Goal: Task Accomplishment & Management: Use online tool/utility

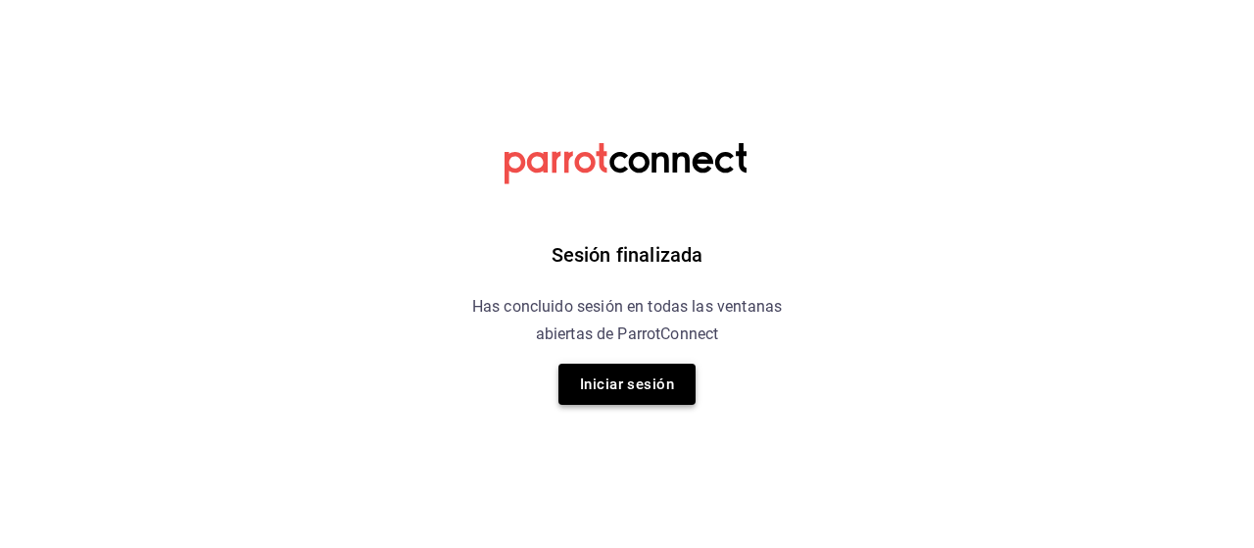
click at [629, 389] on button "Iniciar sesión" at bounding box center [626, 383] width 137 height 41
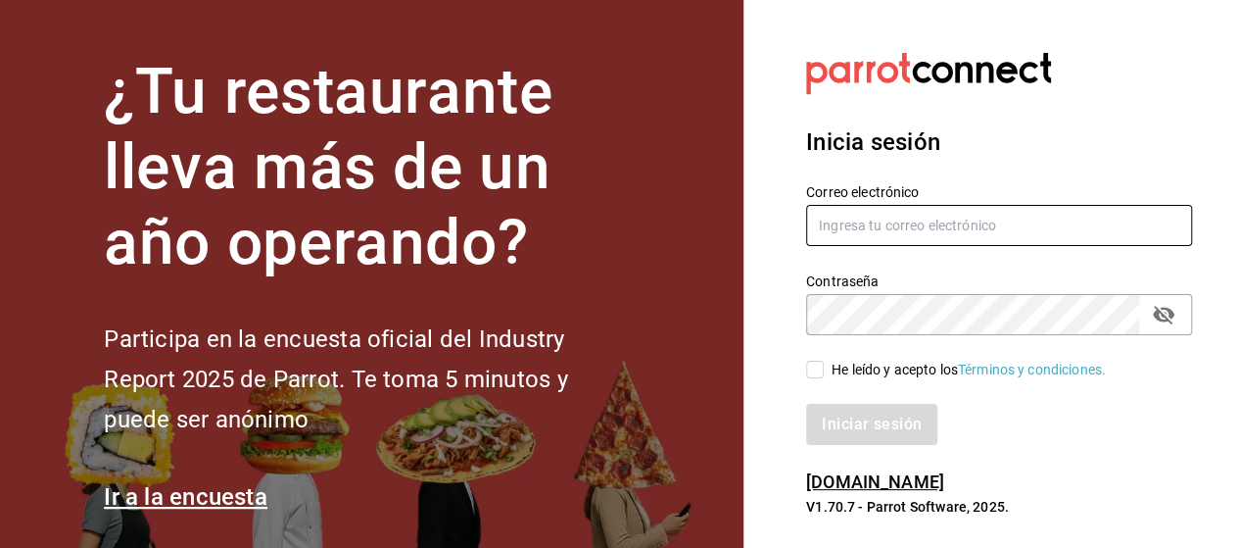
type input "[EMAIL_ADDRESS][PERSON_NAME][DOMAIN_NAME]"
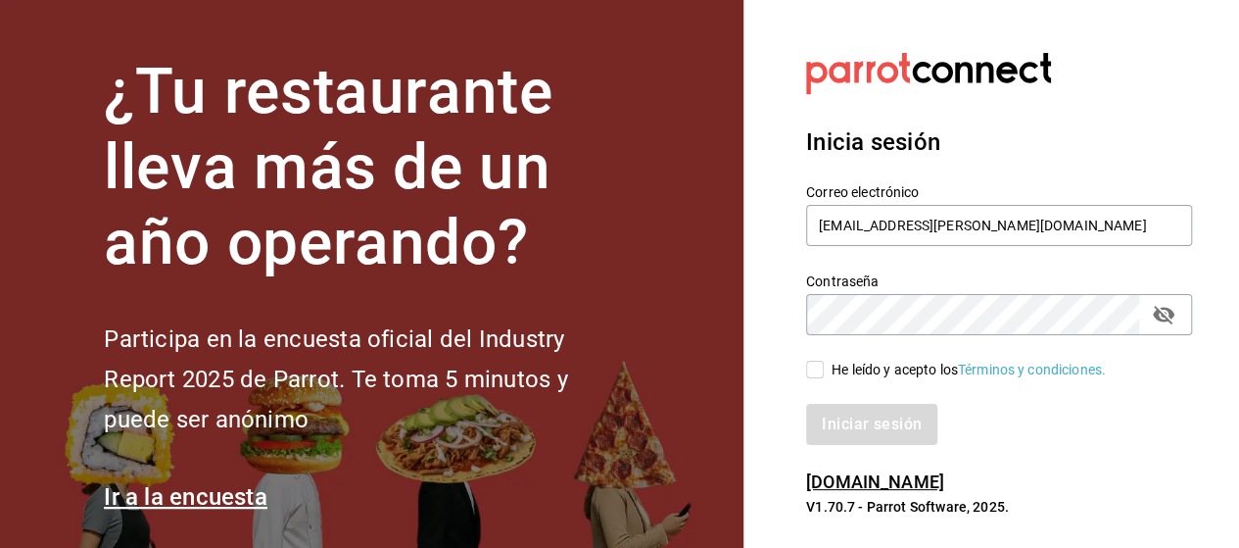
click at [815, 370] on input "He leído y acepto los Términos y condiciones." at bounding box center [815, 370] width 18 height 18
checkbox input "true"
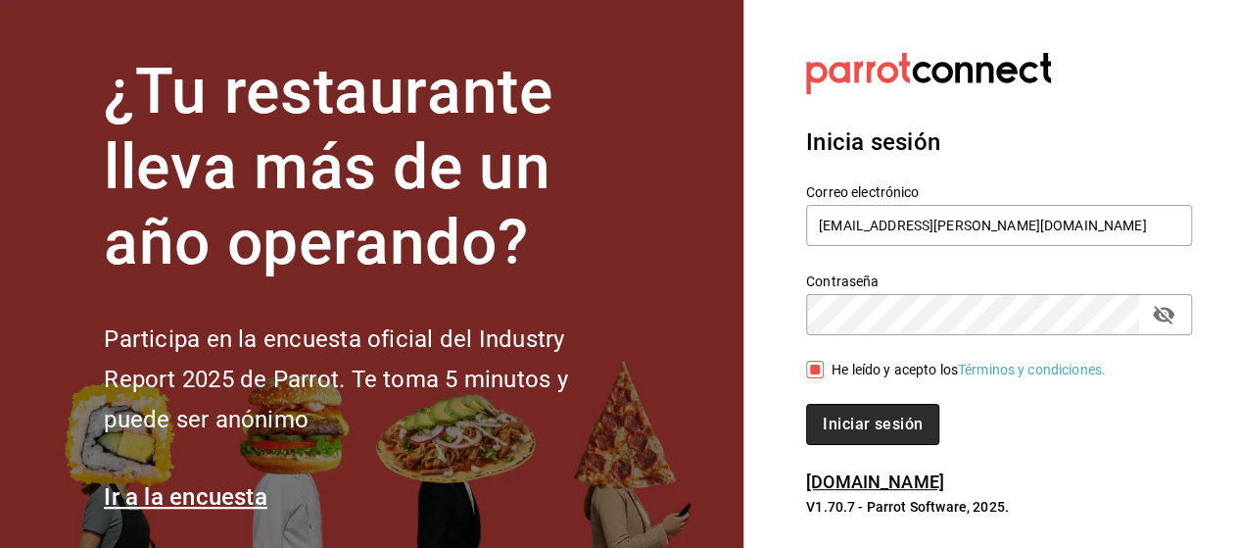
click at [841, 422] on button "Iniciar sesión" at bounding box center [872, 424] width 133 height 41
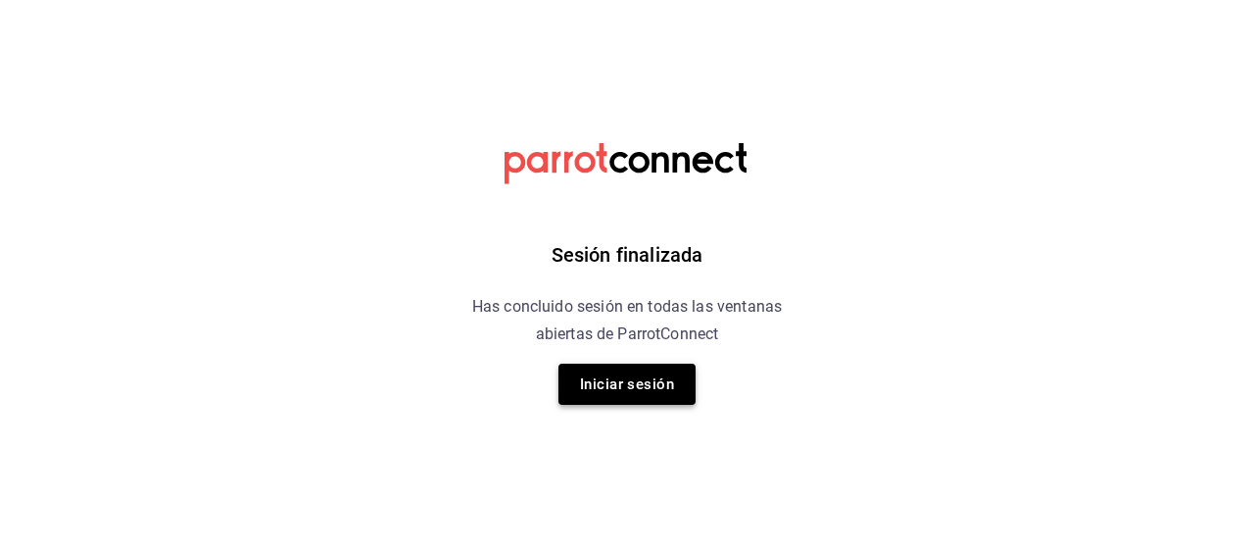
click at [651, 389] on button "Iniciar sesión" at bounding box center [626, 383] width 137 height 41
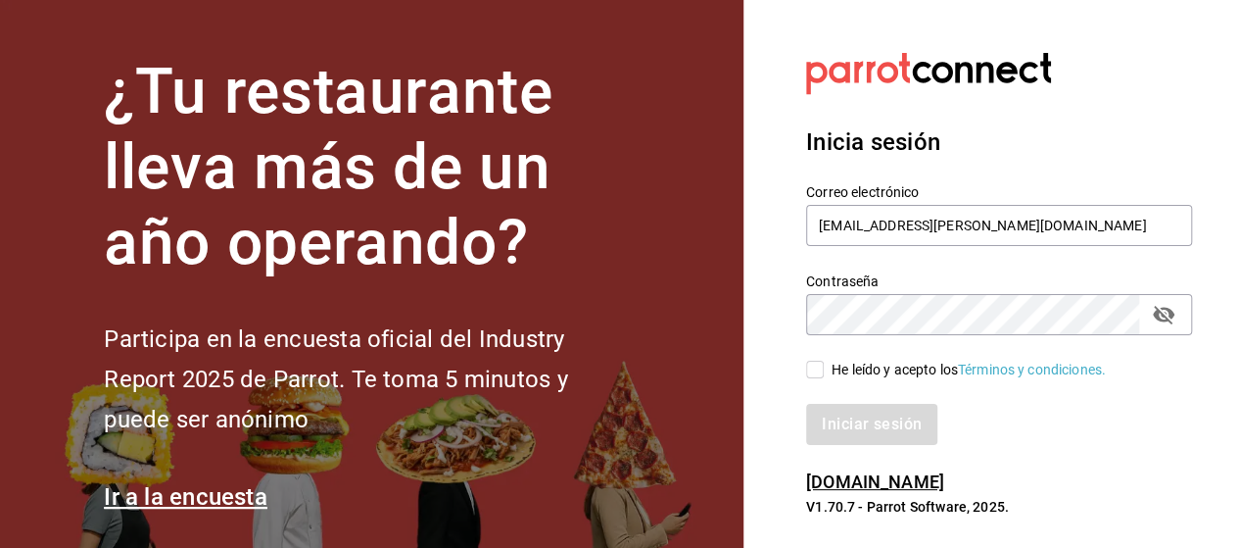
click at [815, 366] on input "He leído y acepto los Términos y condiciones." at bounding box center [815, 370] width 18 height 18
checkbox input "true"
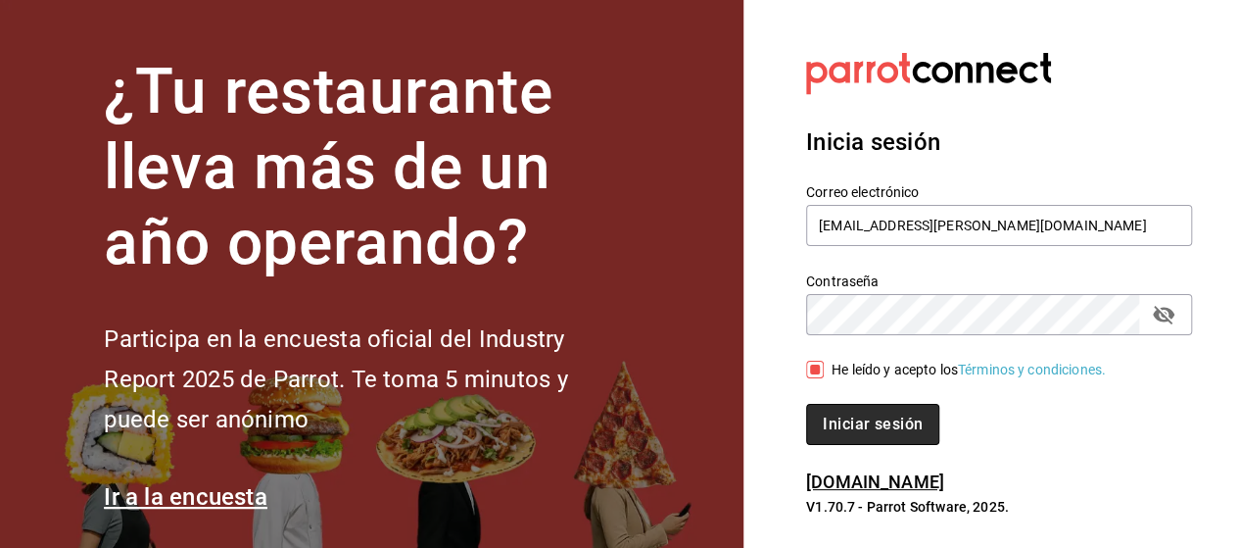
click at [867, 422] on button "Iniciar sesión" at bounding box center [872, 424] width 133 height 41
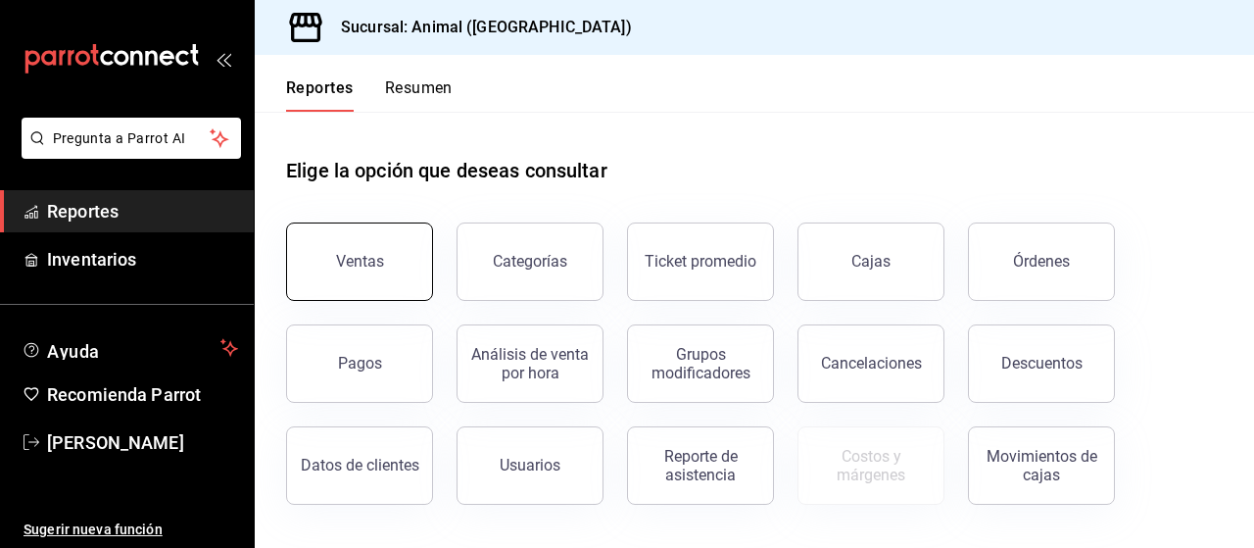
click at [390, 236] on button "Ventas" at bounding box center [359, 261] width 147 height 78
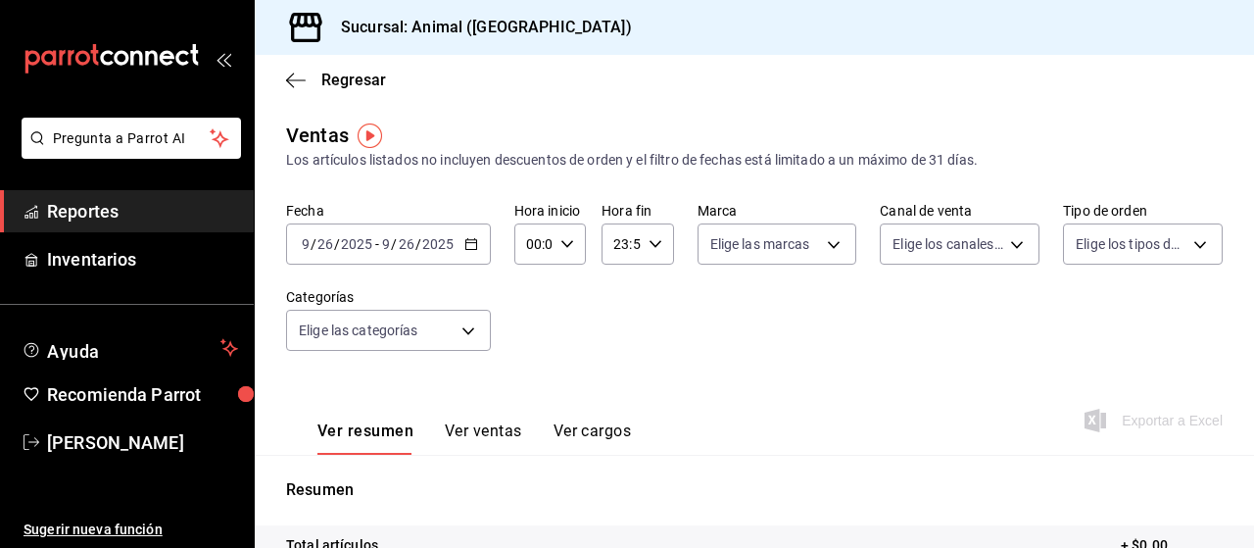
click at [469, 248] on icon "button" at bounding box center [471, 244] width 14 height 14
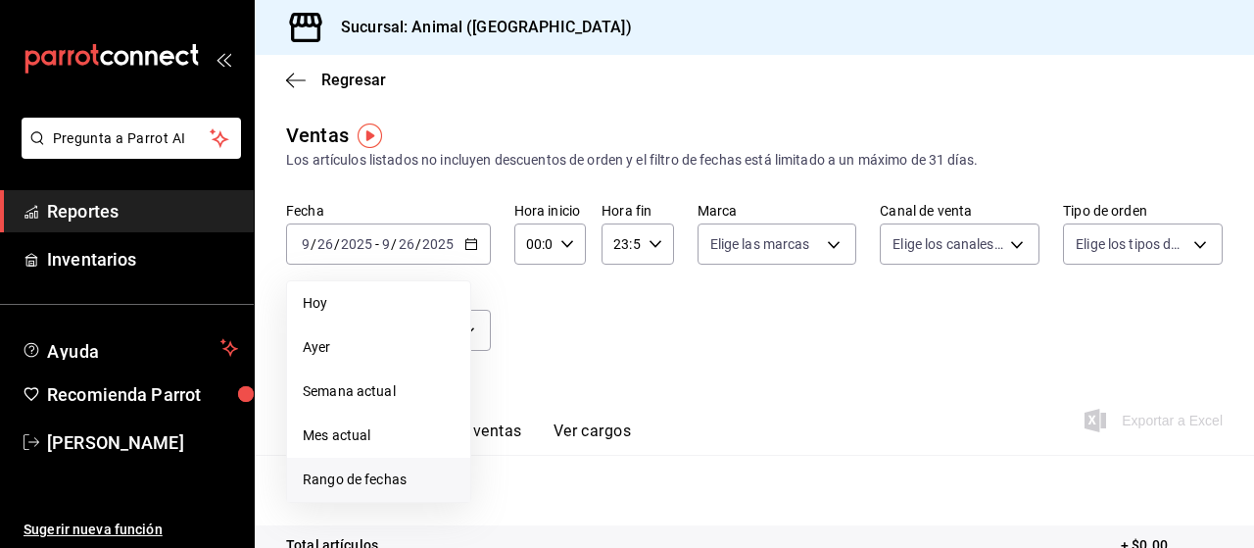
click at [388, 478] on span "Rango de fechas" at bounding box center [379, 479] width 152 height 21
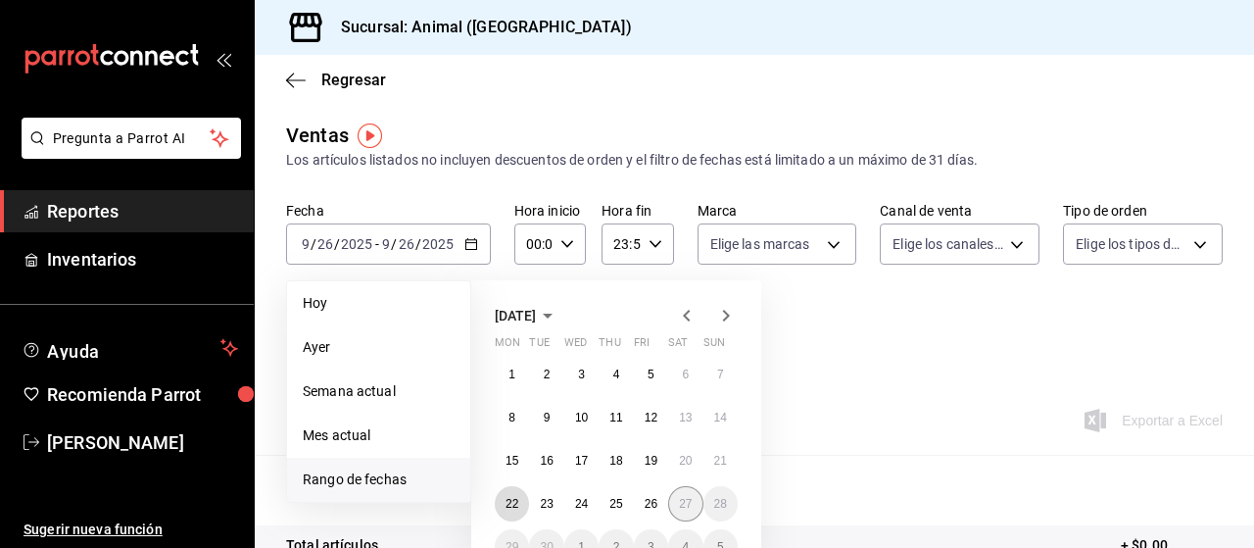
click at [674, 503] on div "1 2 3 4 5 6 7 8 9 10 11 12 13 14 15 16 17 18 19 20 21 22 23 24 25 26 27 28 29 3…" at bounding box center [616, 461] width 243 height 208
click at [512, 495] on div "1 2 3 4 5 6 7 8 9 10 11 12 13 14 15 16 17 18 19 20 21 22 23 24 25 26 27 28 29 3…" at bounding box center [616, 461] width 243 height 208
drag, startPoint x: 512, startPoint y: 495, endPoint x: 652, endPoint y: 497, distance: 139.1
click at [652, 497] on div "1 2 3 4 5 6 7 8 9 10 11 12 13 14 15 16 17 18 19 20 21 22 23 24 25 26 27 28 29 3…" at bounding box center [616, 461] width 243 height 208
drag, startPoint x: 652, startPoint y: 497, endPoint x: 505, endPoint y: 507, distance: 147.3
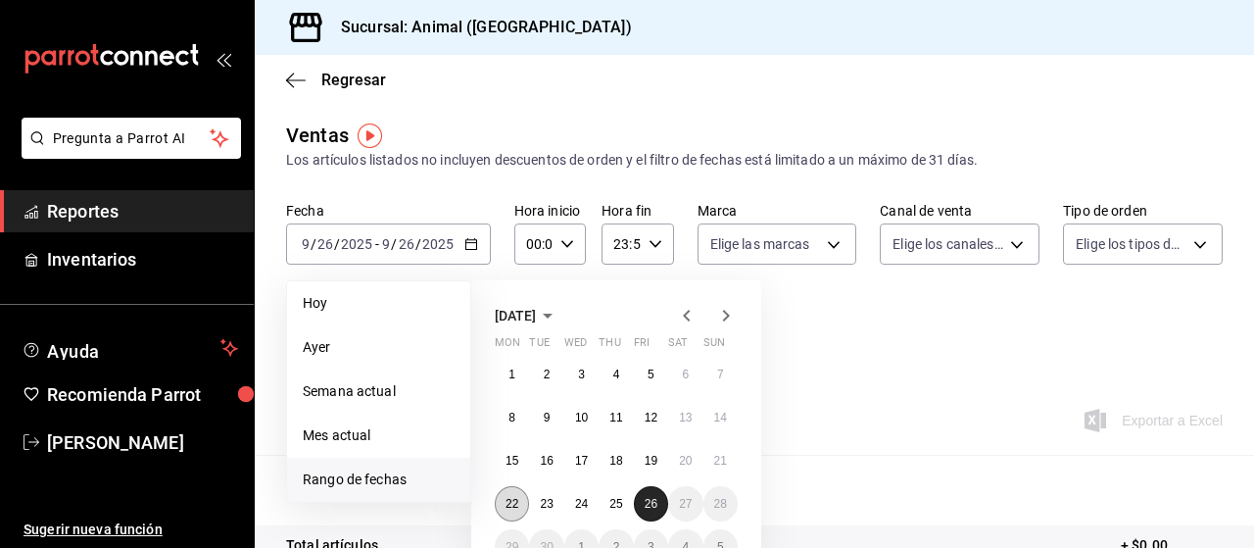
click at [505, 507] on div "1 2 3 4 5 6 7 8 9 10 11 12 13 14 15 16 17 18 19 20 21 22 23 24 25 26 27 28 29 3…" at bounding box center [616, 461] width 243 height 208
drag, startPoint x: 646, startPoint y: 506, endPoint x: 501, endPoint y: 511, distance: 145.1
click at [501, 511] on div "1 2 3 4 5 6 7 8 9 10 11 12 13 14 15 16 17 18 19 20 21 22 23 24 25 26 27 28 29 3…" at bounding box center [616, 461] width 243 height 208
click at [501, 511] on button "22" at bounding box center [512, 503] width 34 height 35
drag, startPoint x: 501, startPoint y: 511, endPoint x: 654, endPoint y: 501, distance: 154.2
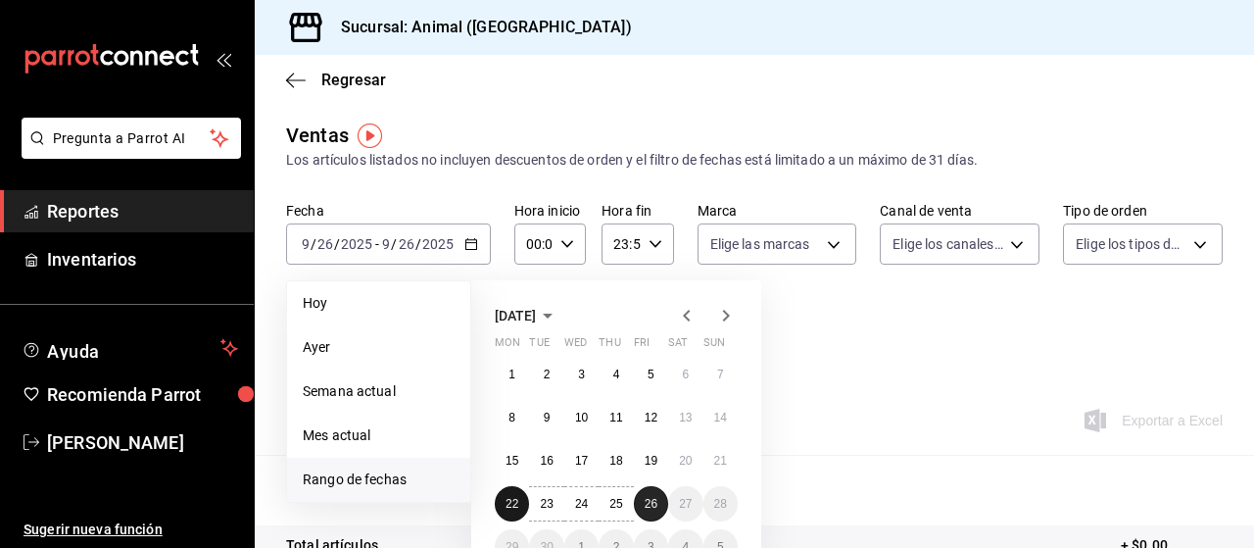
click at [654, 501] on div "1 2 3 4 5 6 7 8 9 10 11 12 13 14 15 16 17 18 19 20 21 22 23 24 25 26 27 28 29 3…" at bounding box center [616, 461] width 243 height 208
click at [654, 501] on abbr "26" at bounding box center [651, 504] width 13 height 14
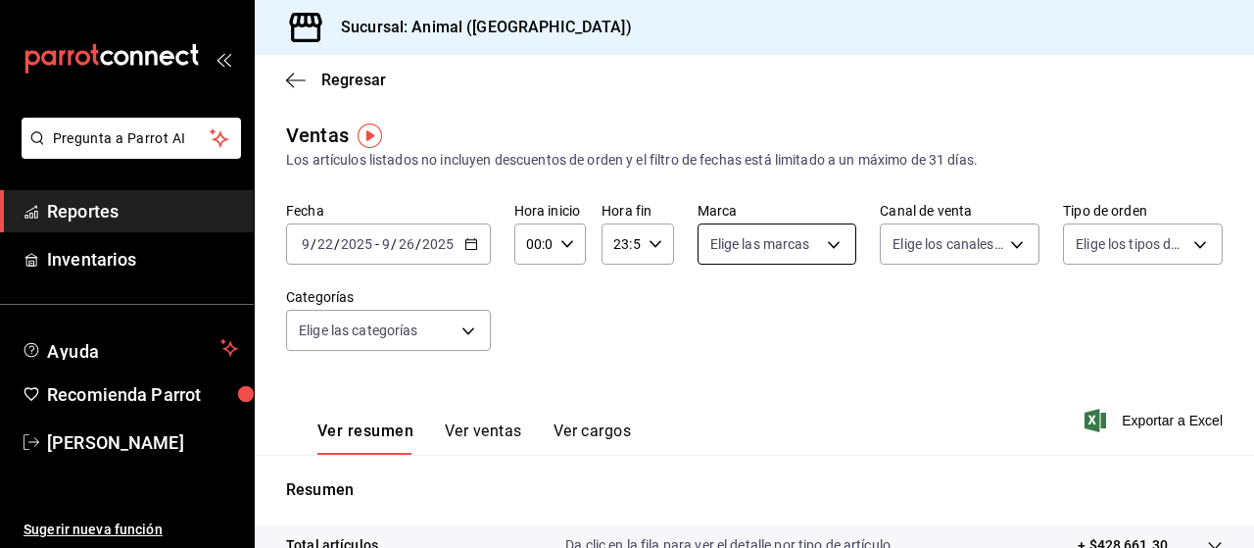
click at [824, 243] on body "Pregunta a Parrot AI Reportes Inventarios Ayuda Recomienda Parrot Marco Ramiez …" at bounding box center [627, 274] width 1254 height 548
click at [798, 317] on span "Ver todas" at bounding box center [776, 320] width 60 height 21
type input "96838179-8fbb-4073-aae3-1789726318c8"
checkbox input "true"
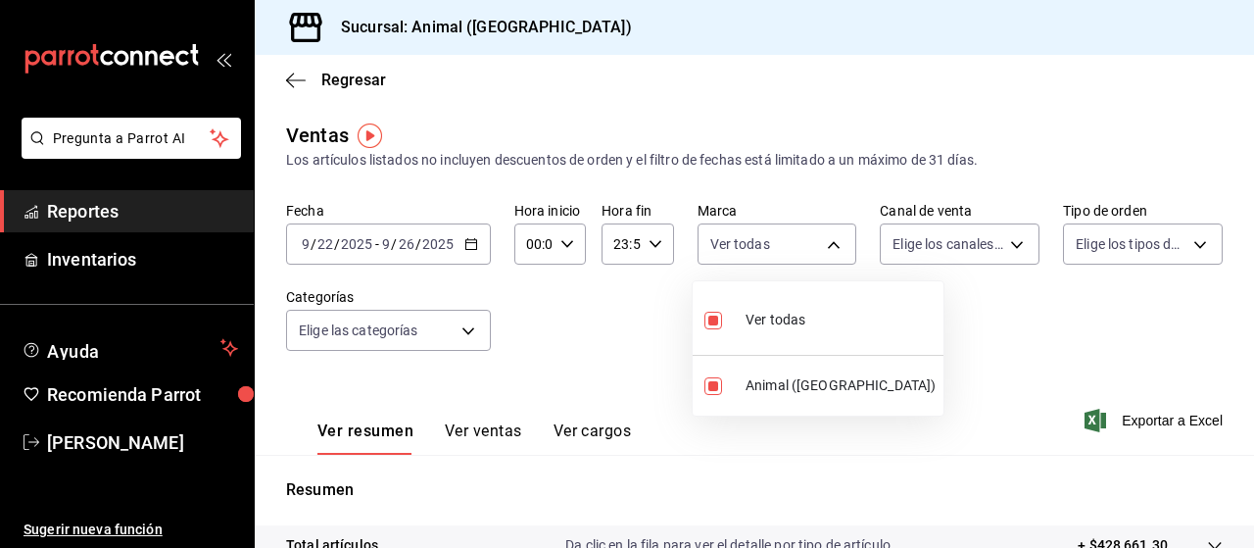
click at [1005, 241] on div at bounding box center [627, 274] width 1254 height 548
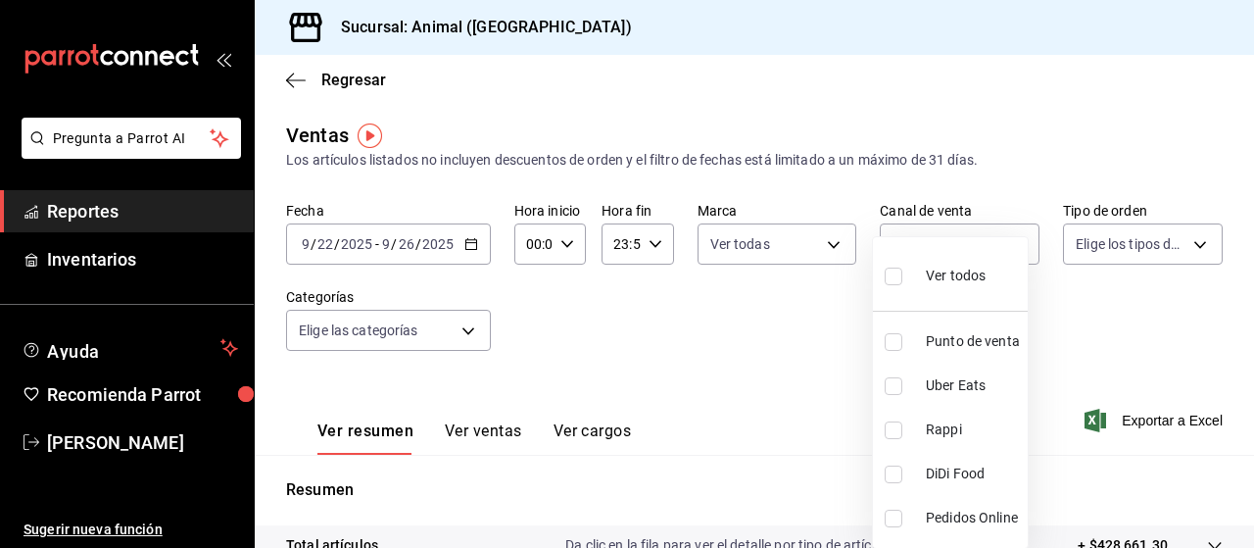
click at [1005, 241] on body "Pregunta a Parrot AI Reportes Inventarios Ayuda Recomienda Parrot Marco Ramiez …" at bounding box center [627, 274] width 1254 height 548
click at [976, 273] on span "Ver todos" at bounding box center [956, 276] width 60 height 21
type input "PARROT,UBER_EATS,RAPPI,DIDI_FOOD,ONLINE"
checkbox input "true"
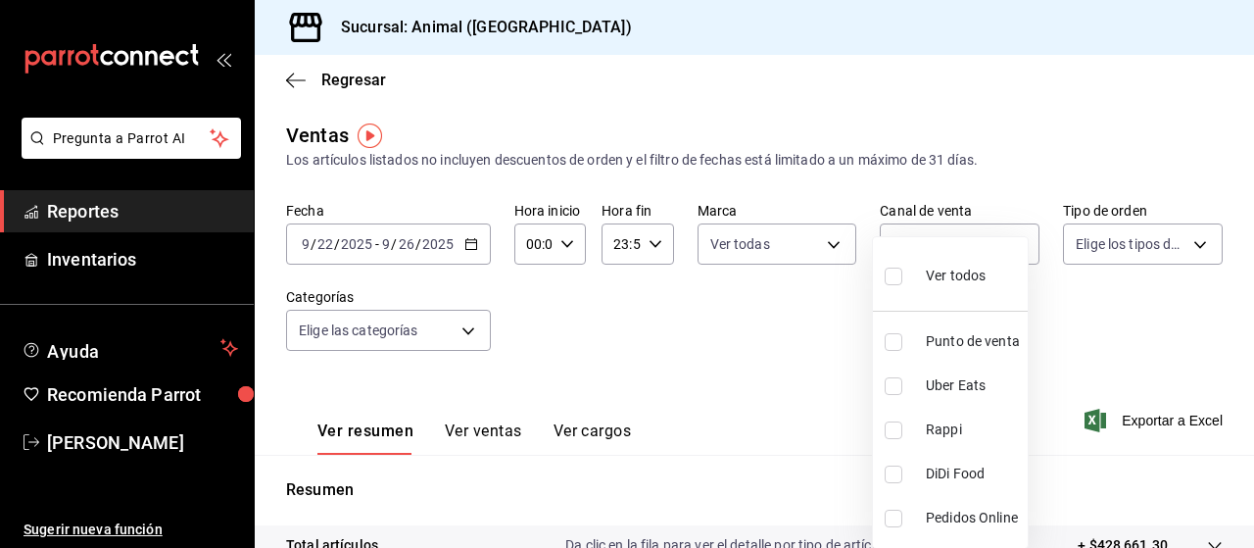
checkbox input "true"
click at [1185, 242] on div at bounding box center [627, 274] width 1254 height 548
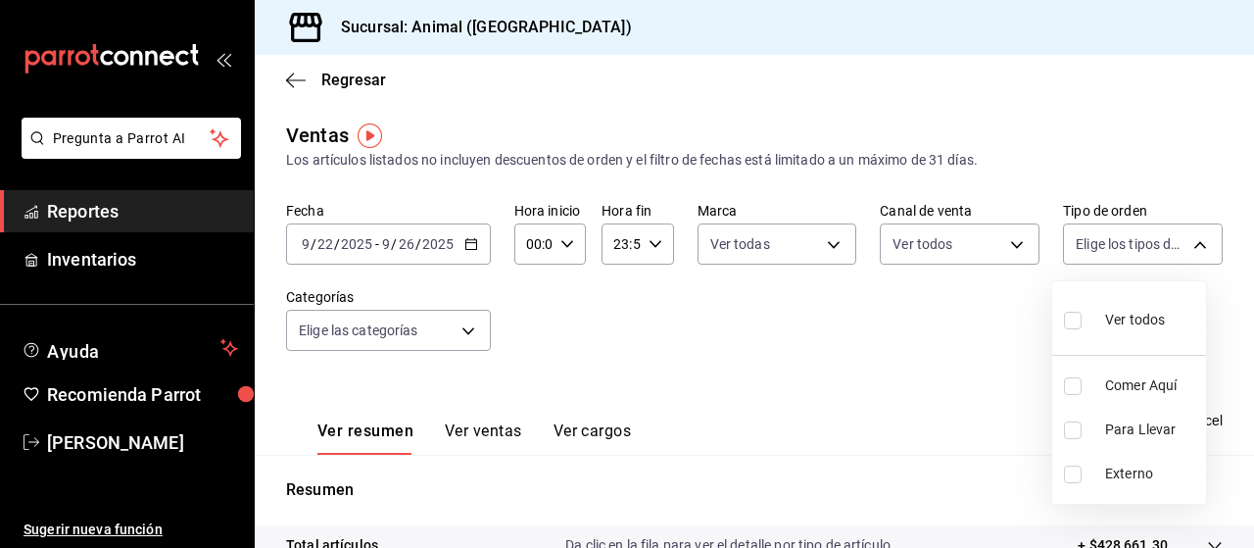
click at [1185, 242] on body "Pregunta a Parrot AI Reportes Inventarios Ayuda Recomienda Parrot Marco Ramiez …" at bounding box center [627, 274] width 1254 height 548
click at [1142, 314] on span "Ver todos" at bounding box center [1135, 320] width 60 height 21
type input "89cc3392-1a89-49ed-91c4-e66ea58282e1,025cf6ae-25b7-4698-bb98-3d77af74a196,EXTER…"
checkbox input "true"
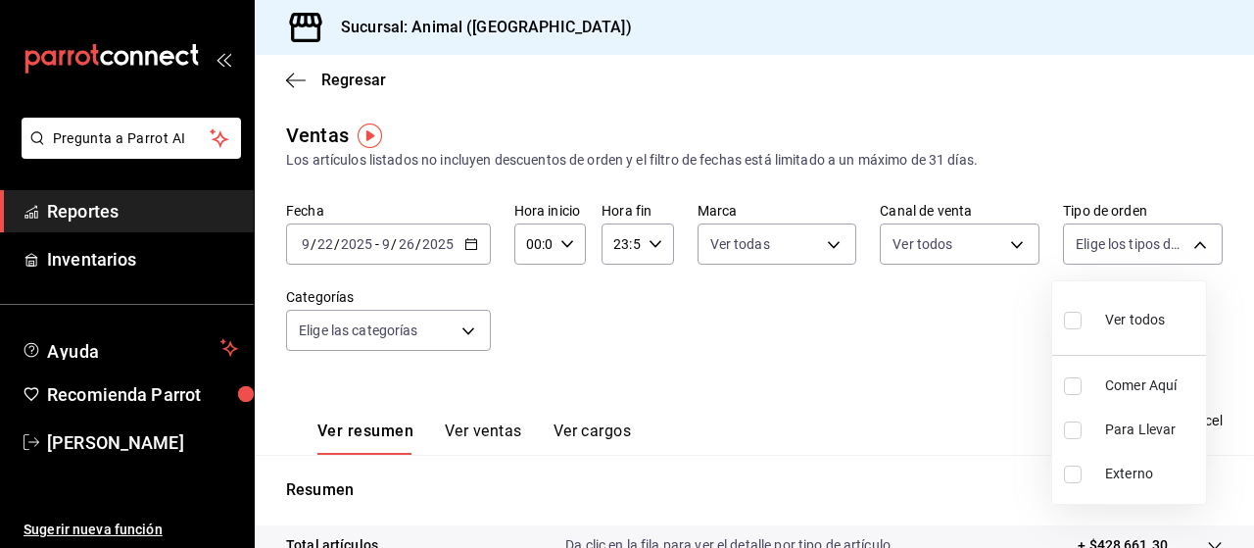
checkbox input "true"
click at [461, 315] on div at bounding box center [627, 274] width 1254 height 548
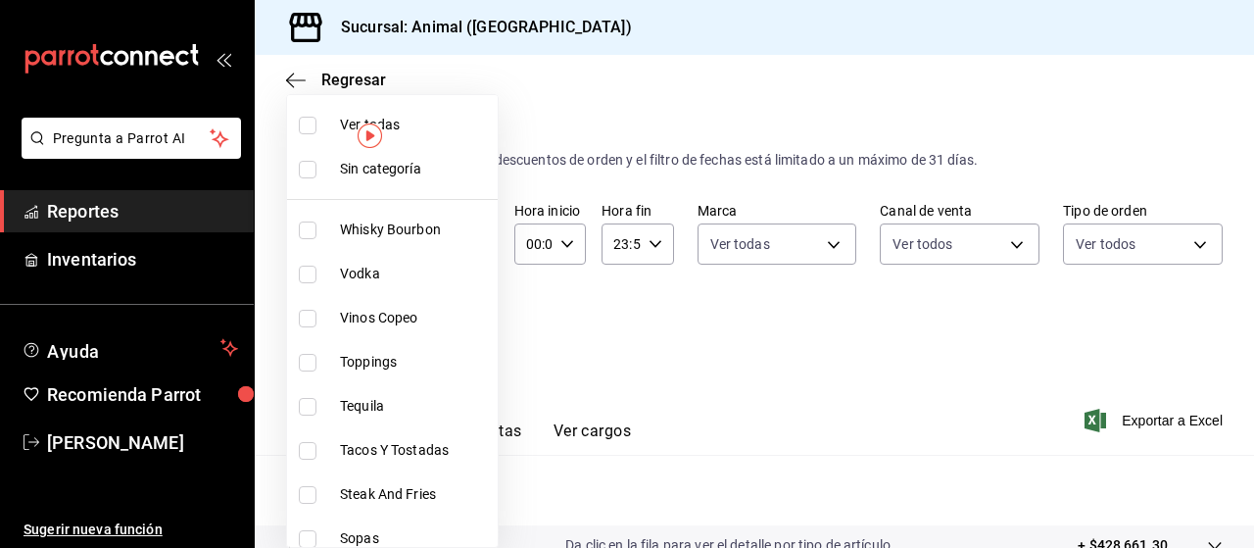
click at [469, 325] on body "Pregunta a Parrot AI Reportes Inventarios Ayuda Recomienda Parrot Marco Ramiez …" at bounding box center [627, 274] width 1254 height 548
click at [421, 132] on span "Ver todas" at bounding box center [415, 125] width 150 height 21
type input "696422f3-042f-4992-a796-20cec1d2addd,ab2f2cdd-2d2d-455a-bd59-969ed93fbee5,5744a…"
checkbox input "true"
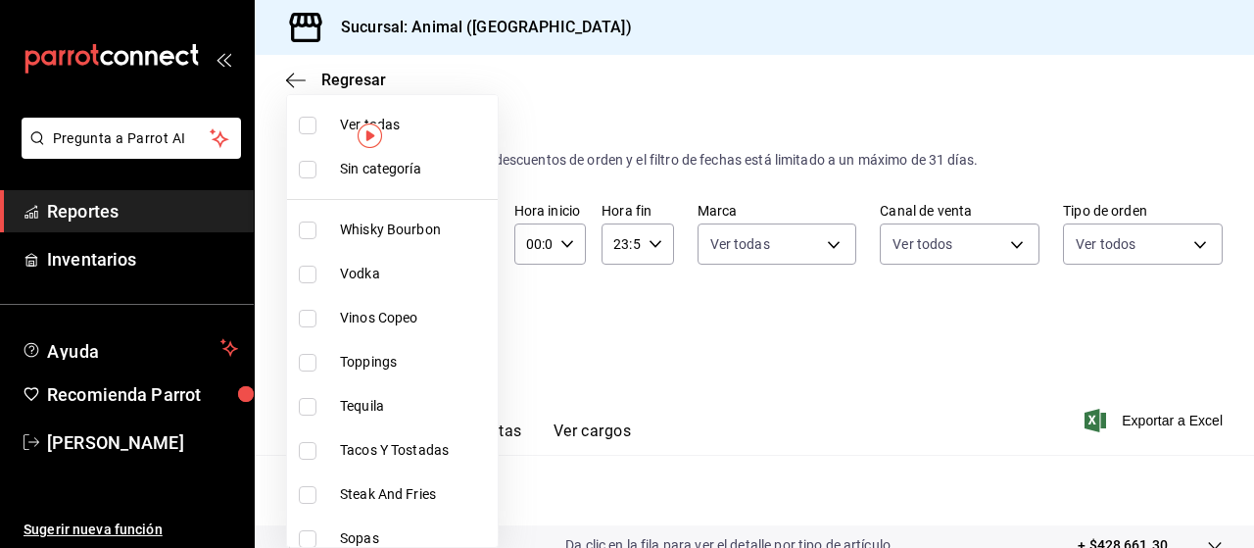
checkbox input "true"
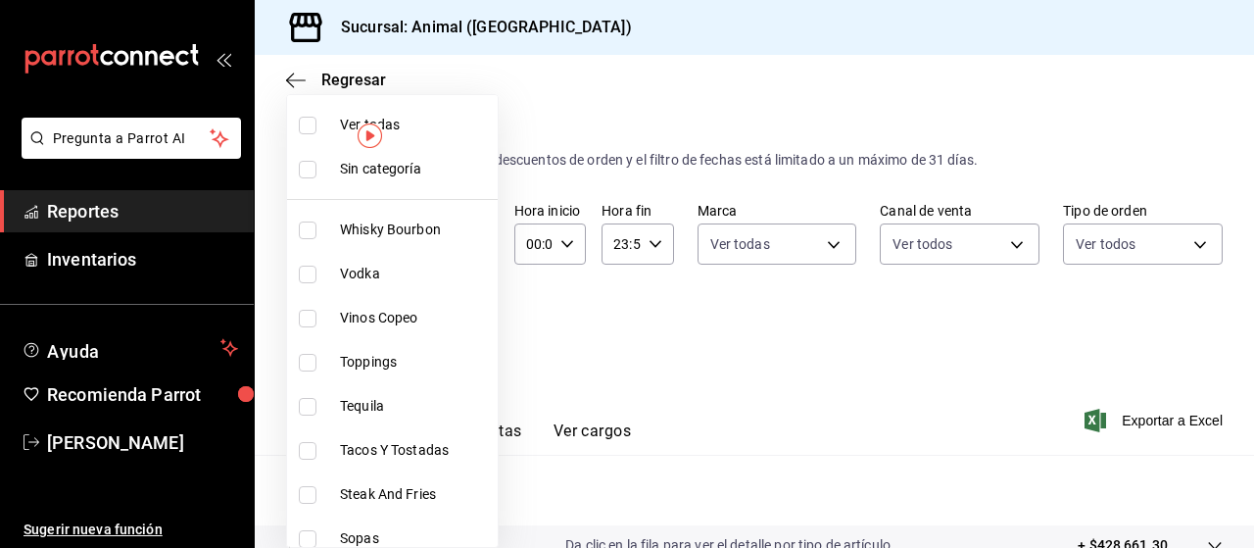
checkbox input "true"
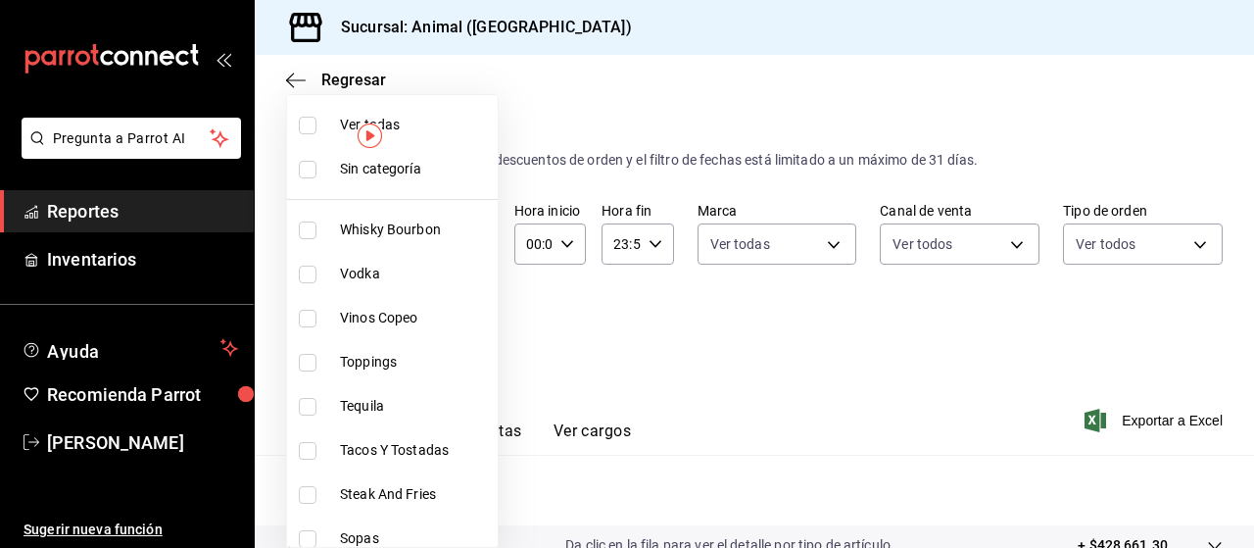
checkbox input "true"
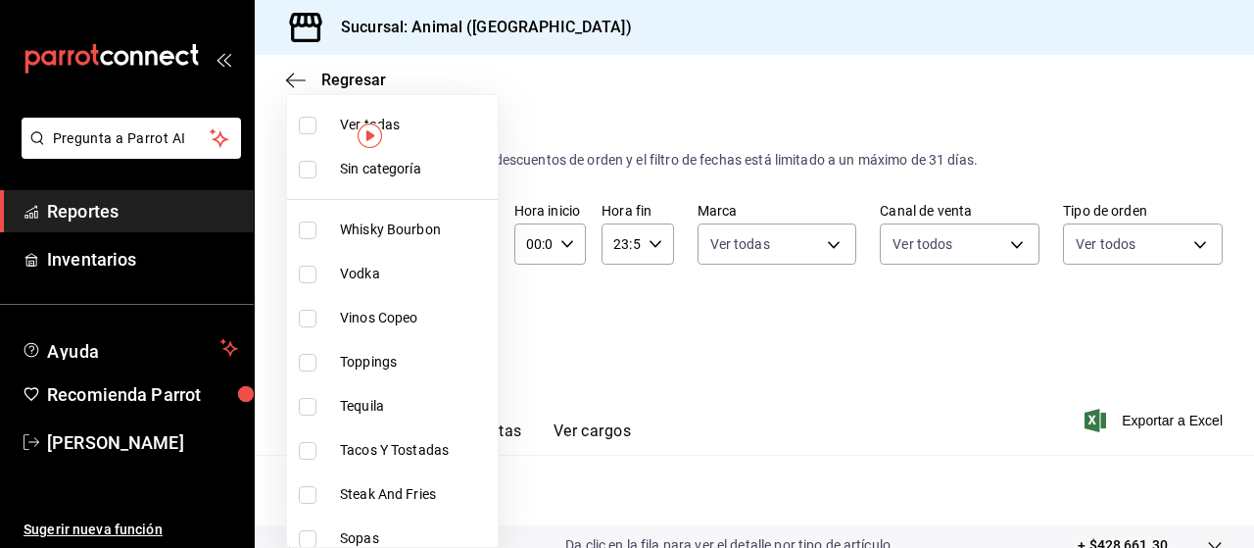
checkbox input "true"
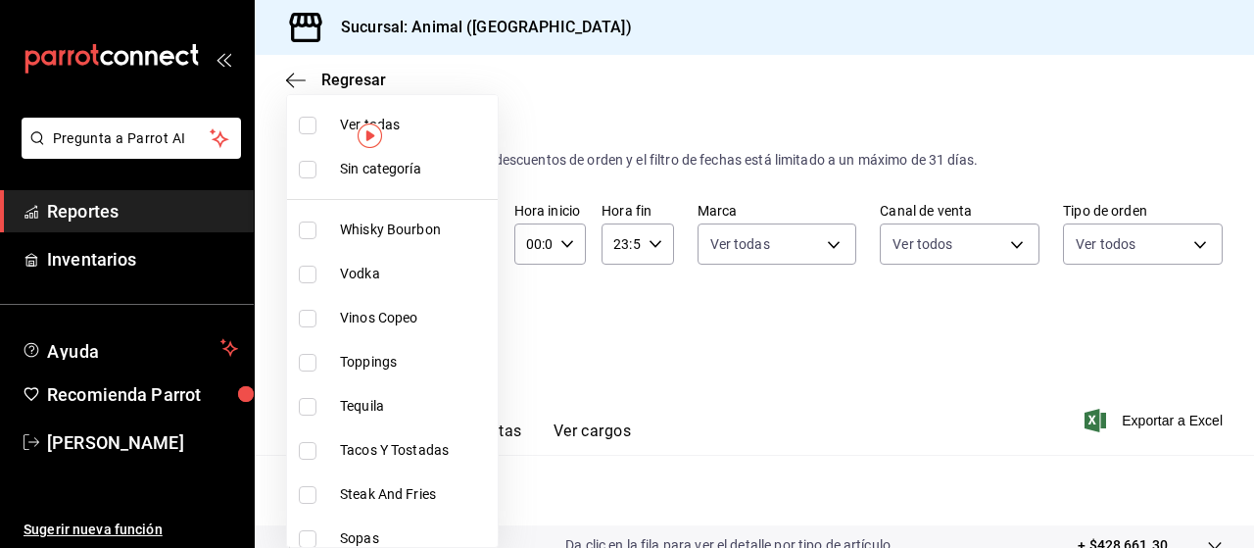
checkbox input "true"
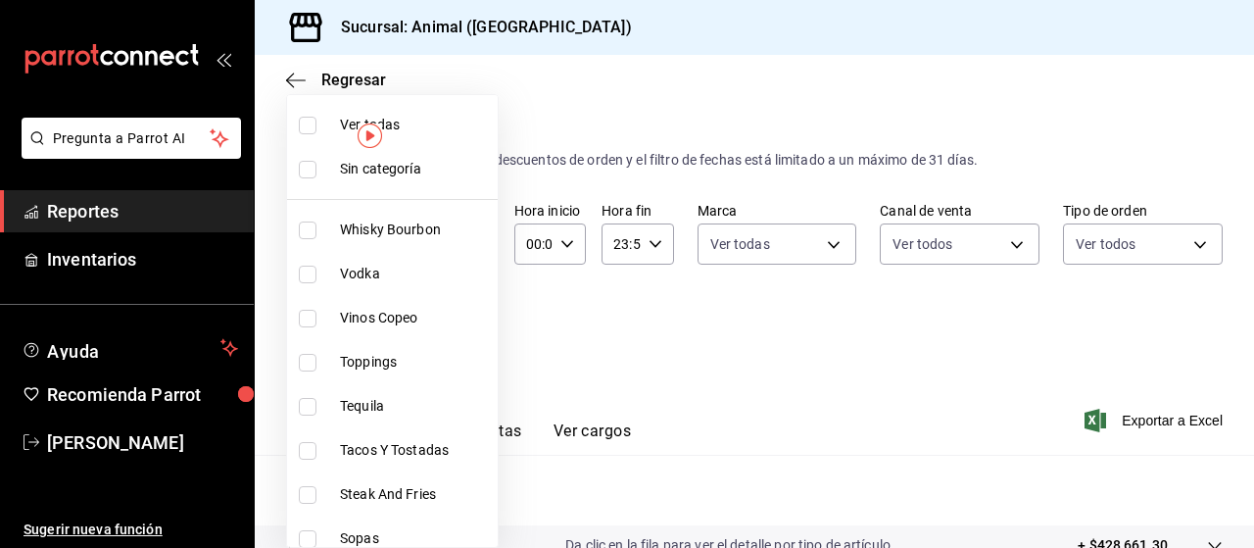
checkbox input "true"
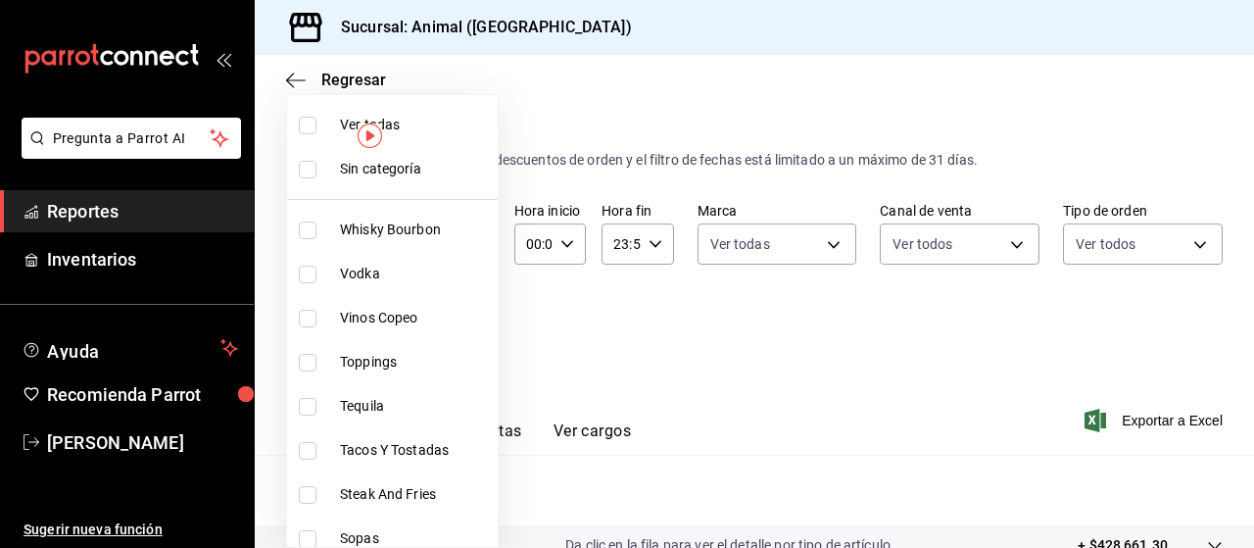
checkbox input "true"
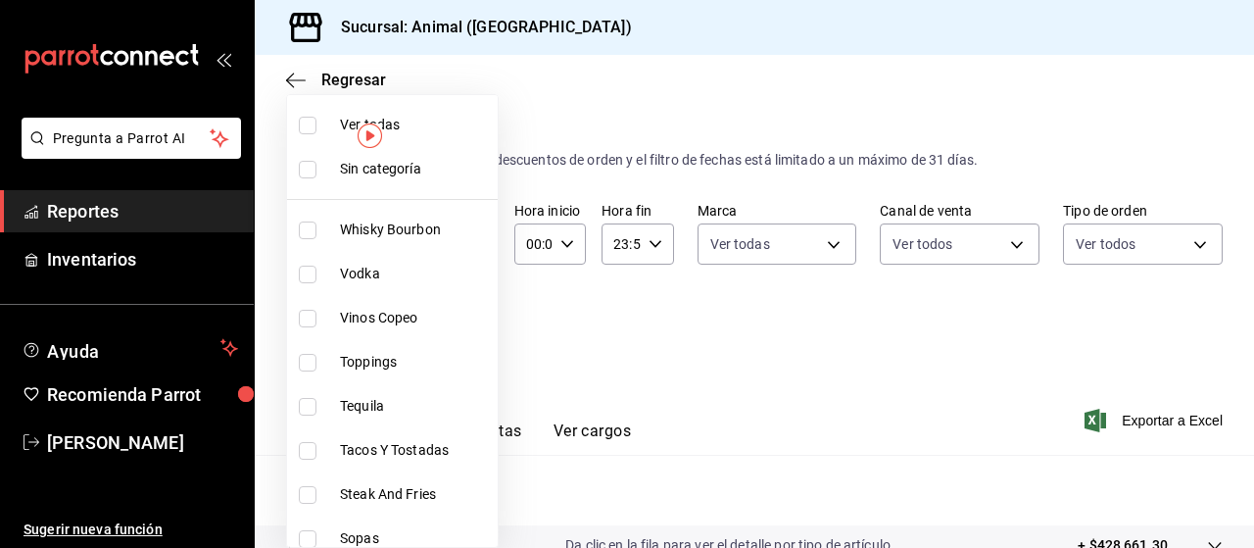
checkbox input "true"
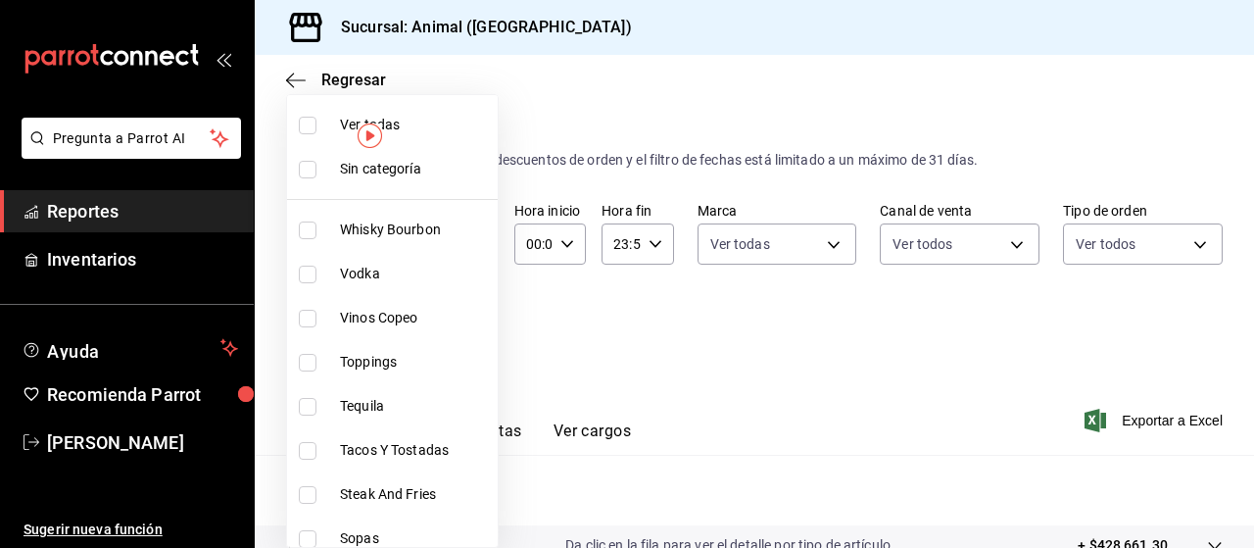
checkbox input "true"
click at [1151, 419] on div at bounding box center [627, 274] width 1254 height 548
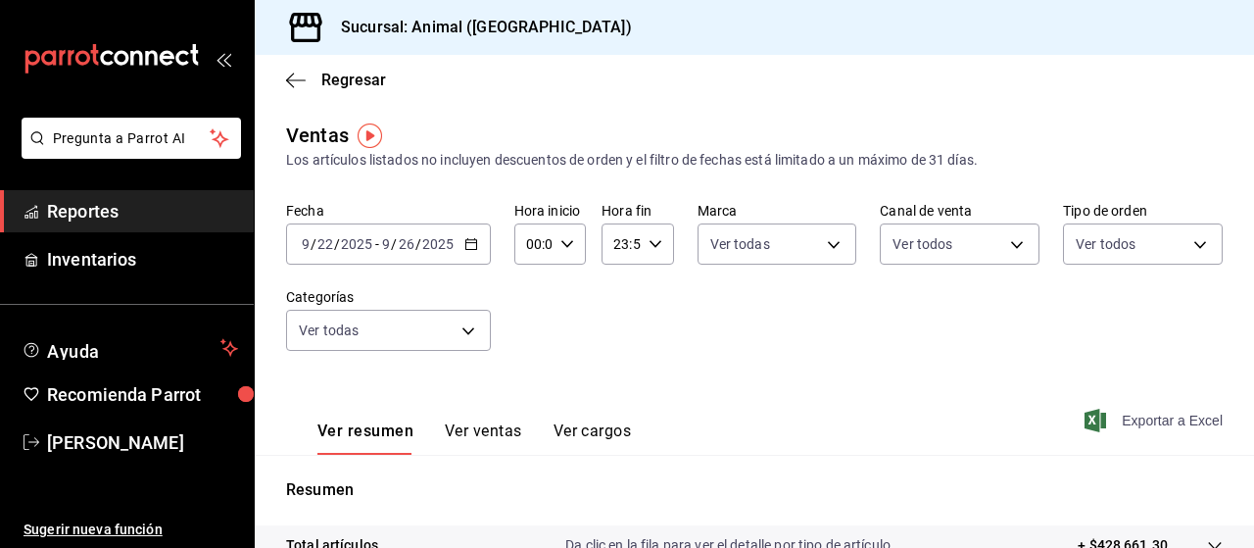
click at [1142, 418] on span "Exportar a Excel" at bounding box center [1155, 421] width 134 height 24
